Goal: Task Accomplishment & Management: Use online tool/utility

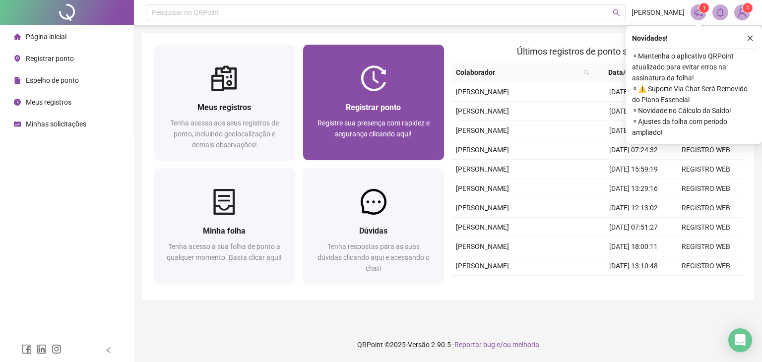
click at [411, 131] on div "Registre sua presença com rapidez e segurança clicando aqui!" at bounding box center [374, 134] width 118 height 33
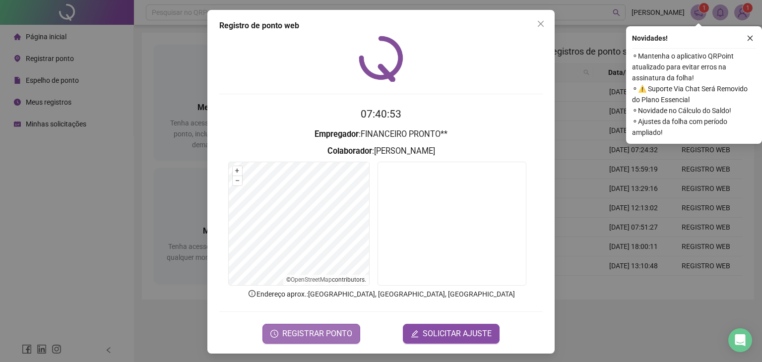
click at [329, 336] on span "REGISTRAR PONTO" at bounding box center [317, 334] width 70 height 12
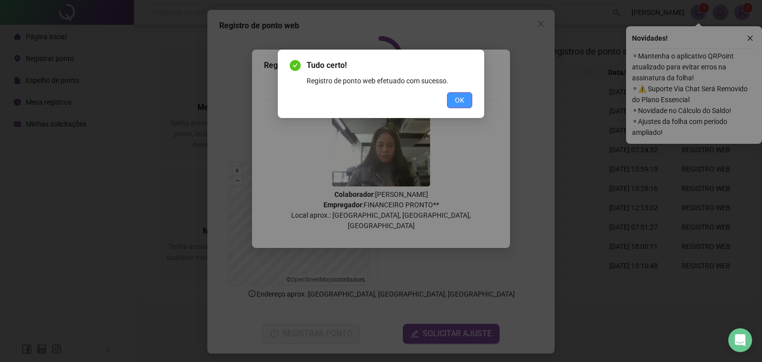
click at [457, 100] on span "OK" at bounding box center [459, 100] width 9 height 11
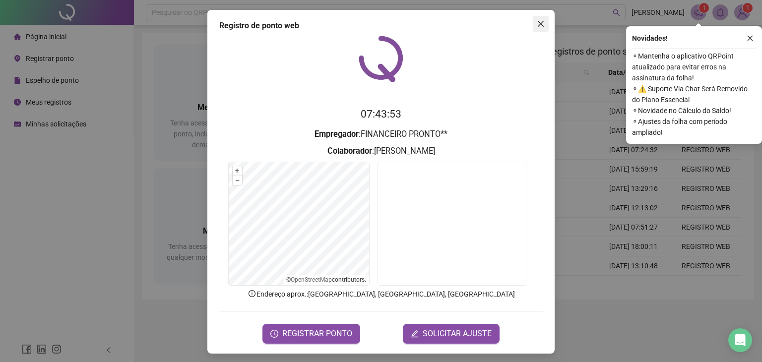
click at [538, 22] on icon "close" at bounding box center [541, 24] width 6 height 6
